Goal: Information Seeking & Learning: Learn about a topic

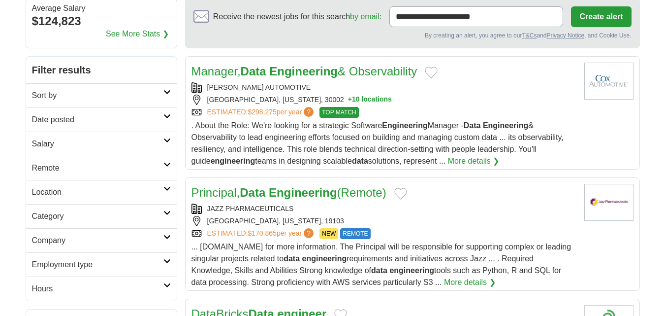
scroll to position [115, 0]
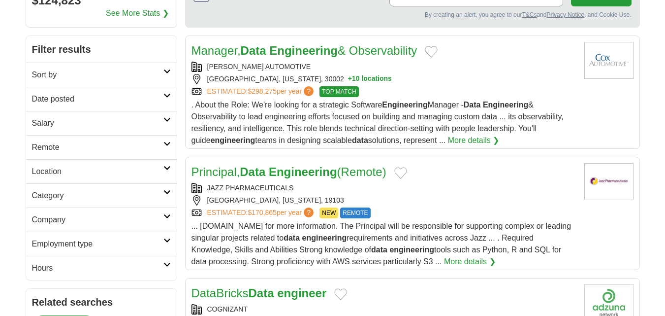
click at [81, 99] on h2 "Date posted" at bounding box center [97, 99] width 131 height 12
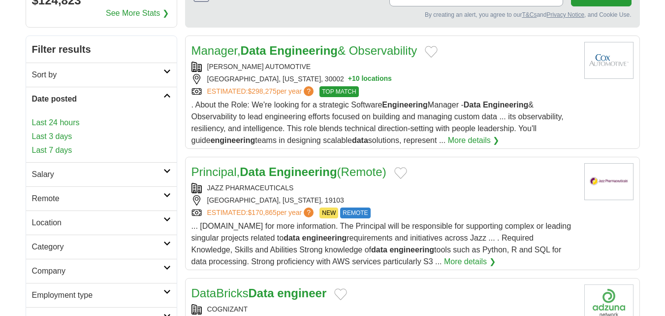
click at [68, 122] on link "Last 24 hours" at bounding box center [101, 123] width 139 height 12
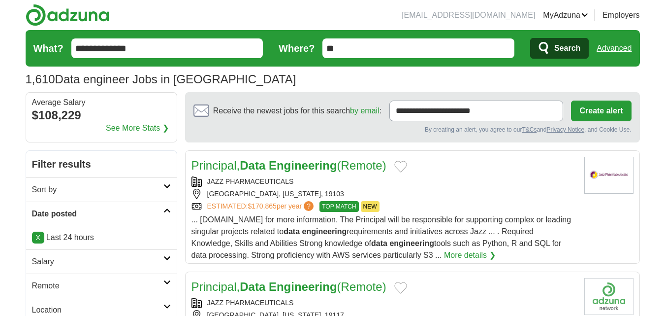
scroll to position [115, 0]
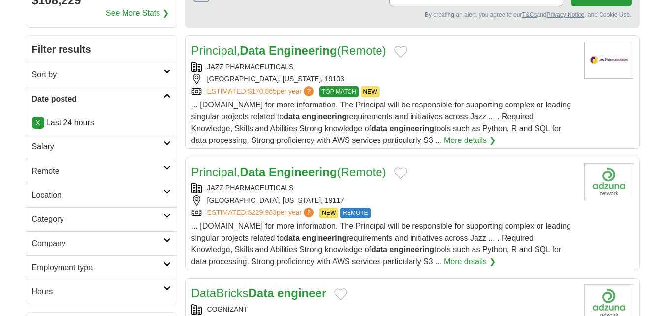
click at [60, 168] on h2 "Remote" at bounding box center [97, 171] width 131 height 12
click at [61, 194] on link "Remote jobs" at bounding box center [54, 194] width 44 height 8
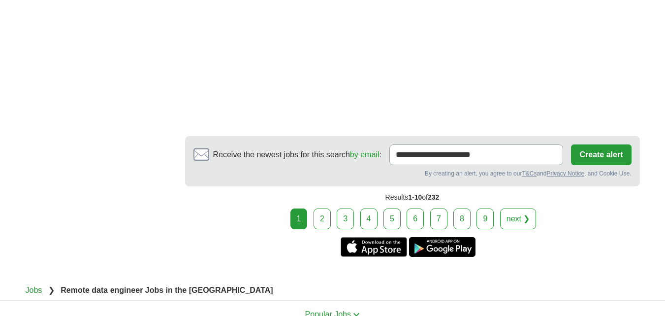
scroll to position [1723, 0]
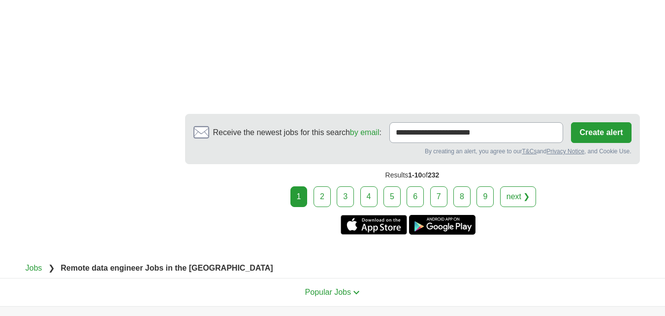
click at [329, 197] on link "2" at bounding box center [322, 196] width 17 height 21
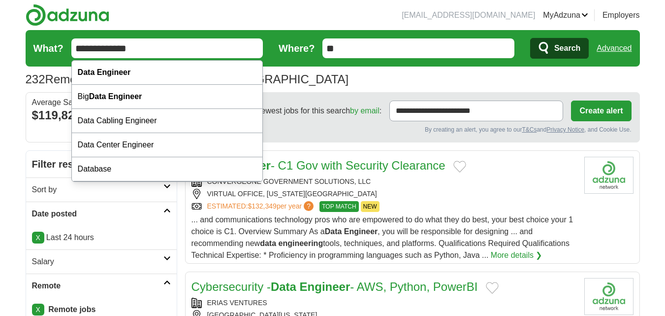
drag, startPoint x: 97, startPoint y: 47, endPoint x: 174, endPoint y: 56, distance: 77.3
click at [174, 56] on input "**********" at bounding box center [167, 48] width 192 height 20
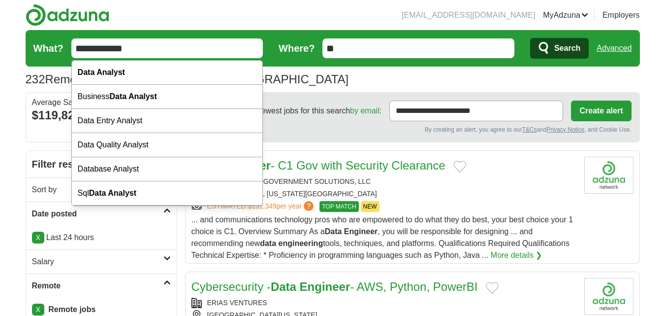
type input "**********"
click at [530, 38] on button "Search" at bounding box center [559, 48] width 59 height 21
click at [556, 50] on span "Search" at bounding box center [567, 48] width 26 height 20
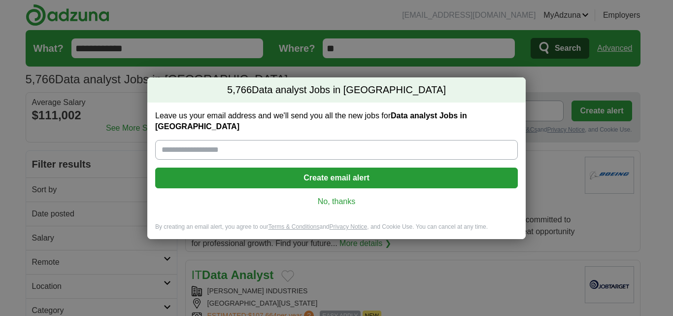
click at [335, 196] on link "No, thanks" at bounding box center [336, 201] width 347 height 11
